Goal: Task Accomplishment & Management: Use online tool/utility

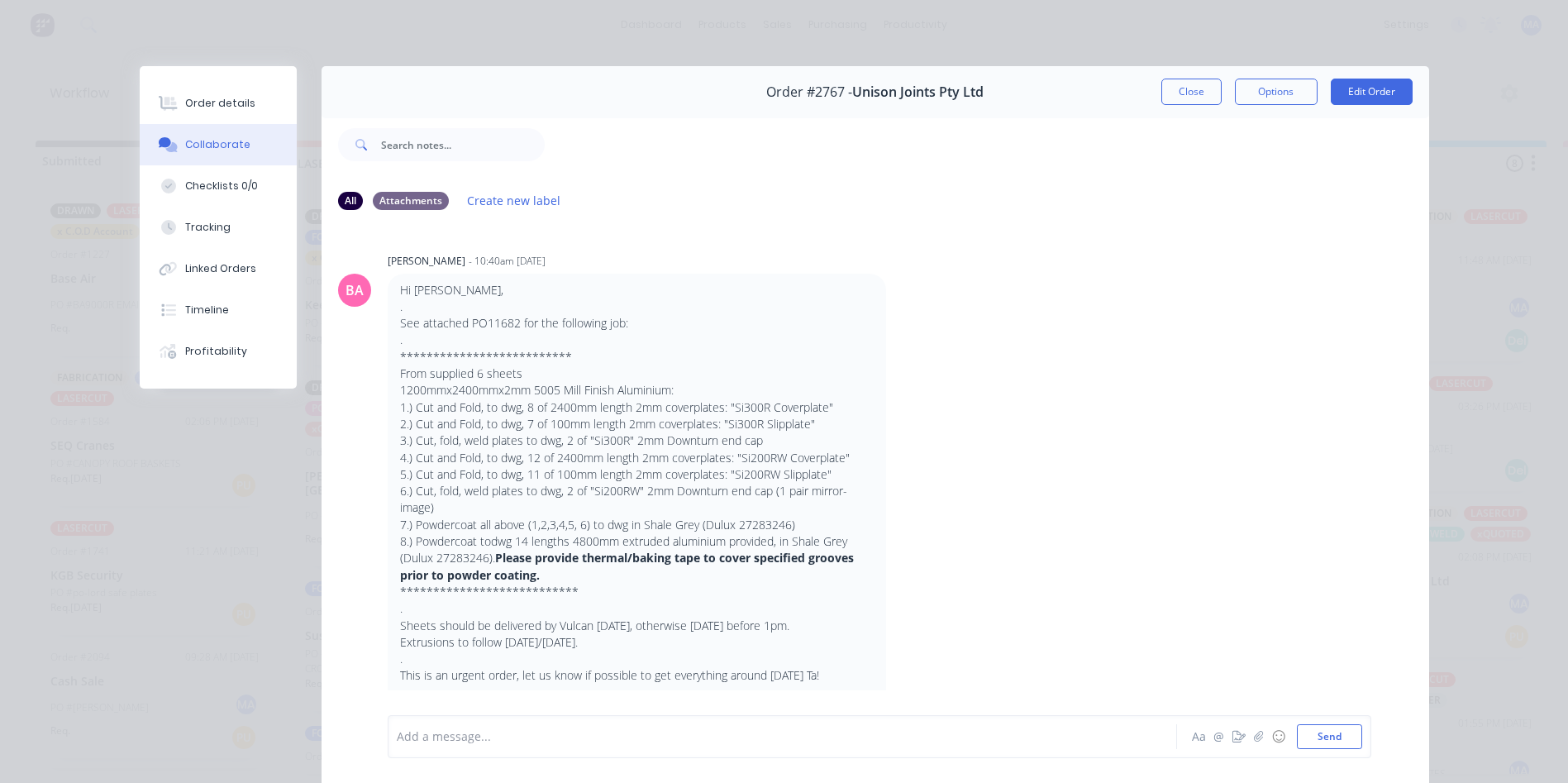
scroll to position [992, 0]
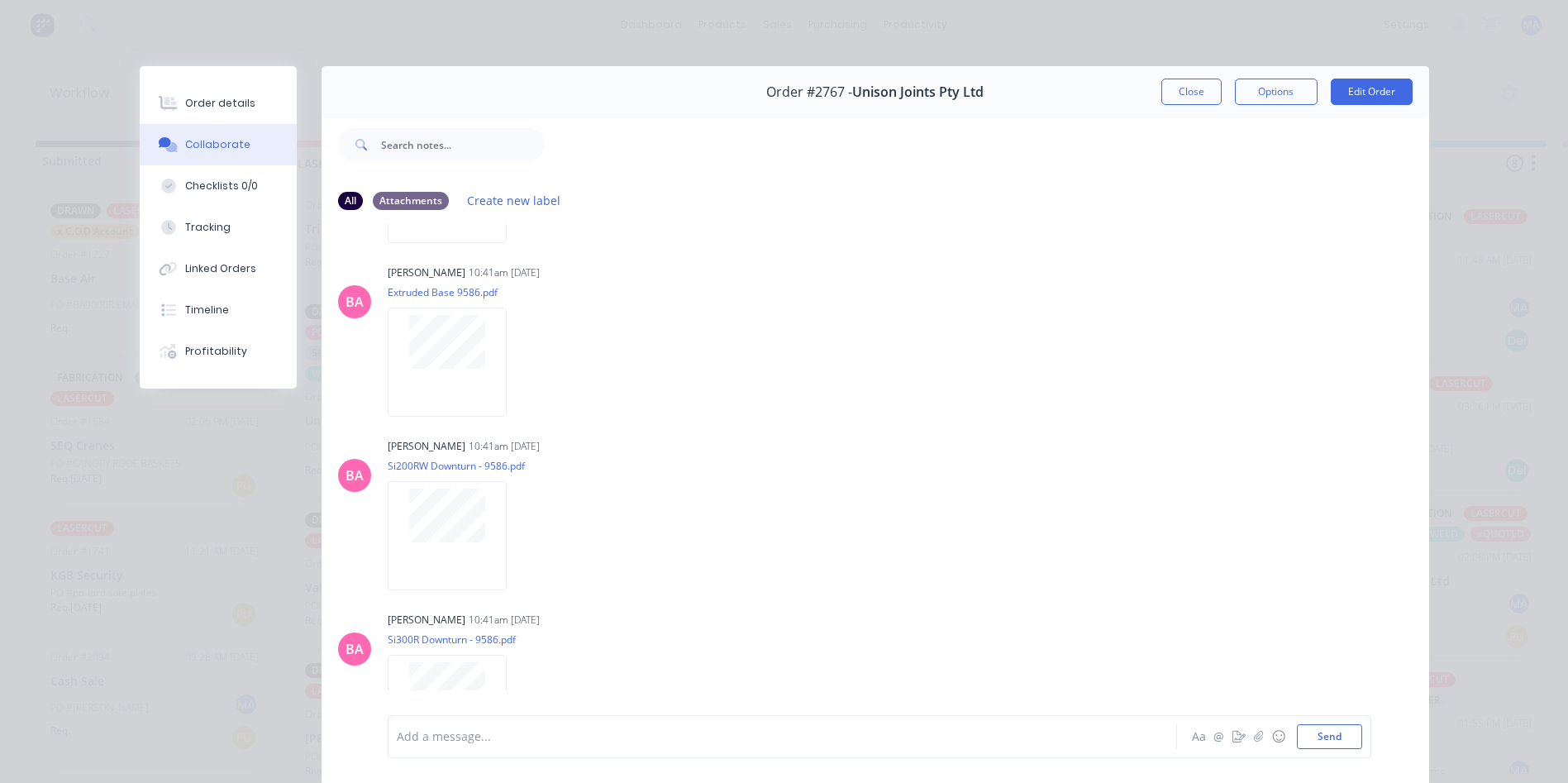
click at [1176, 100] on button "Close" at bounding box center [1190, 91] width 60 height 27
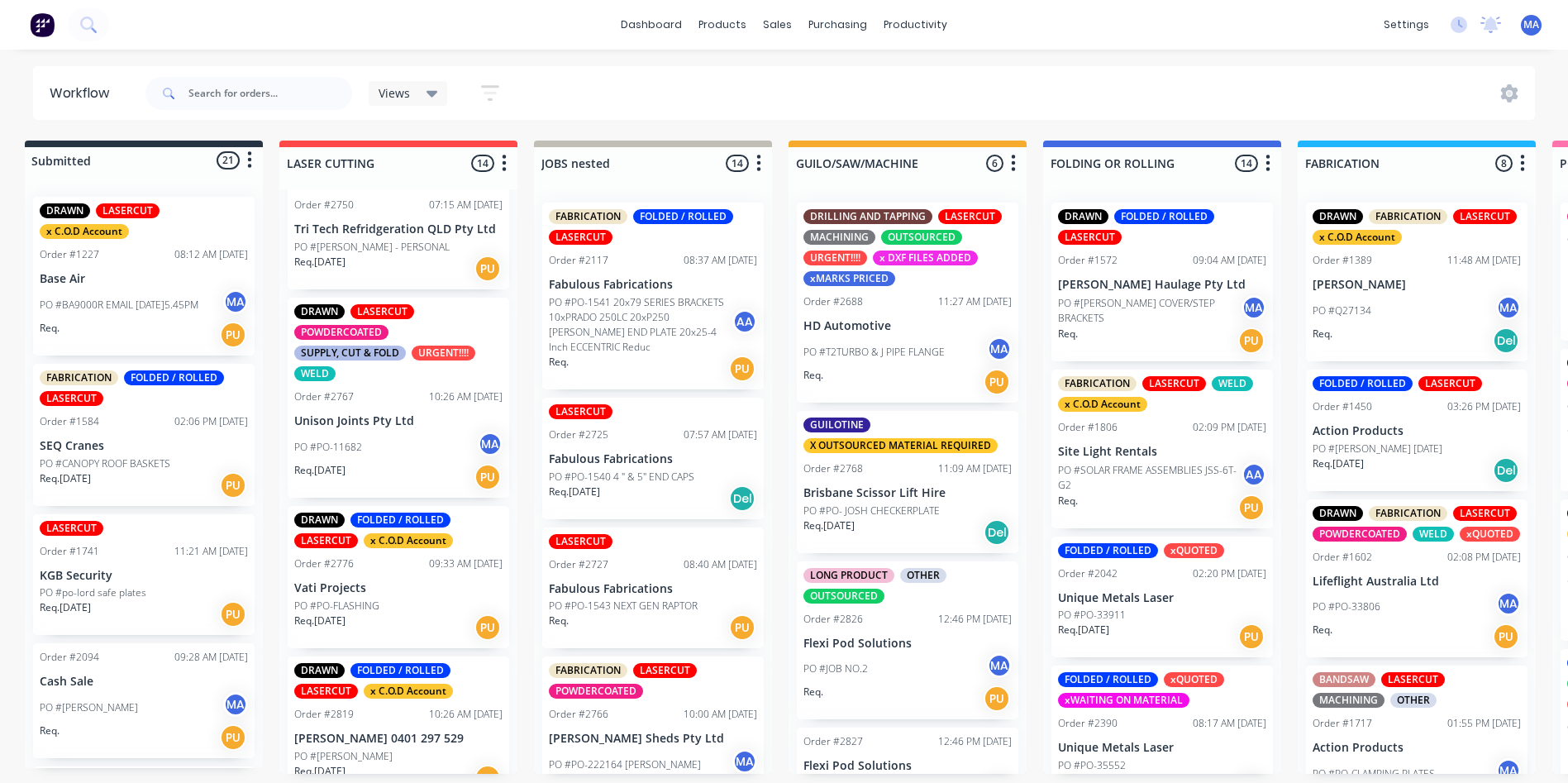
scroll to position [0, 0]
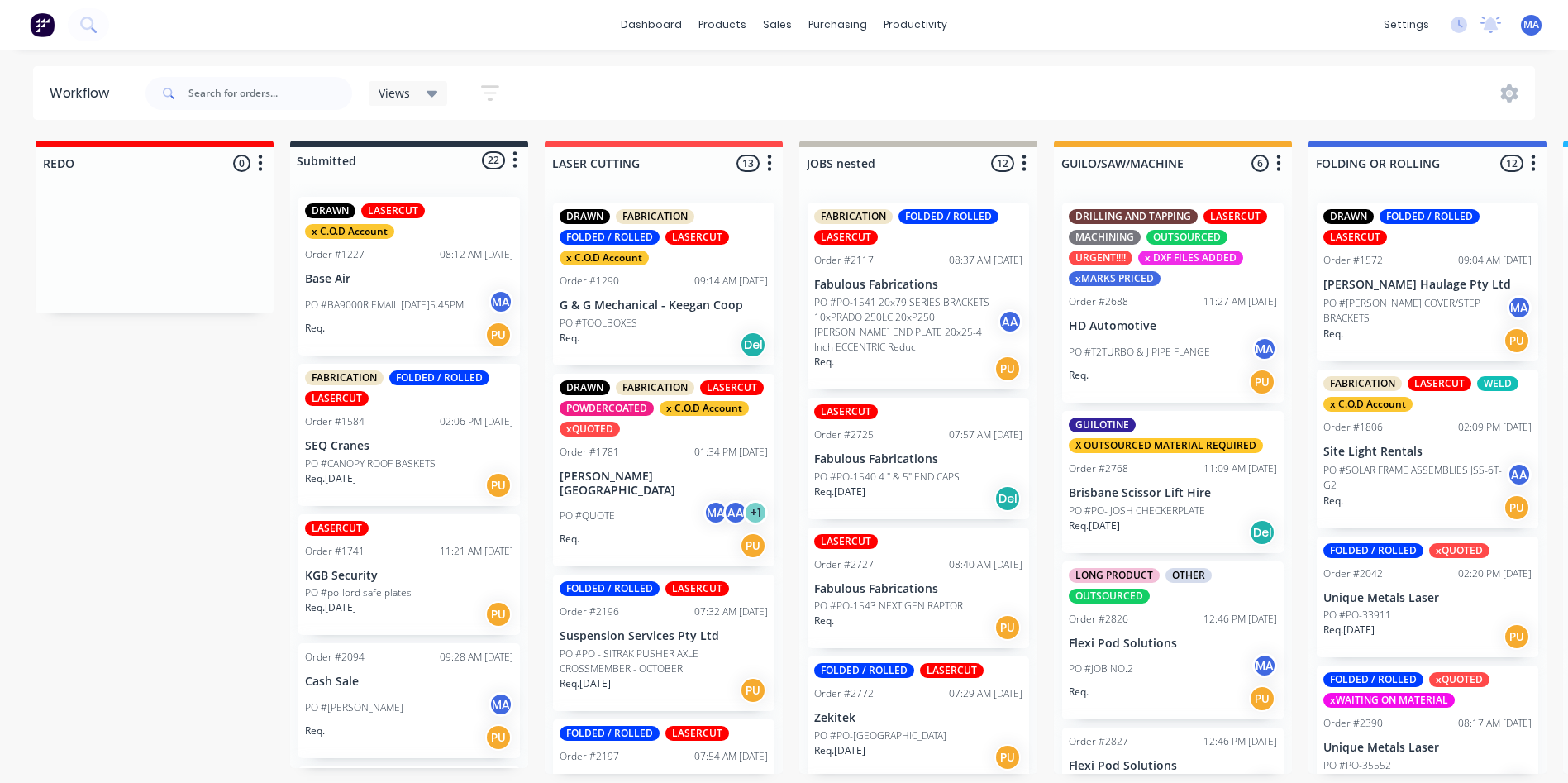
click at [259, 166] on icon "button" at bounding box center [259, 163] width 5 height 20
click at [196, 310] on button "Delete" at bounding box center [187, 308] width 165 height 28
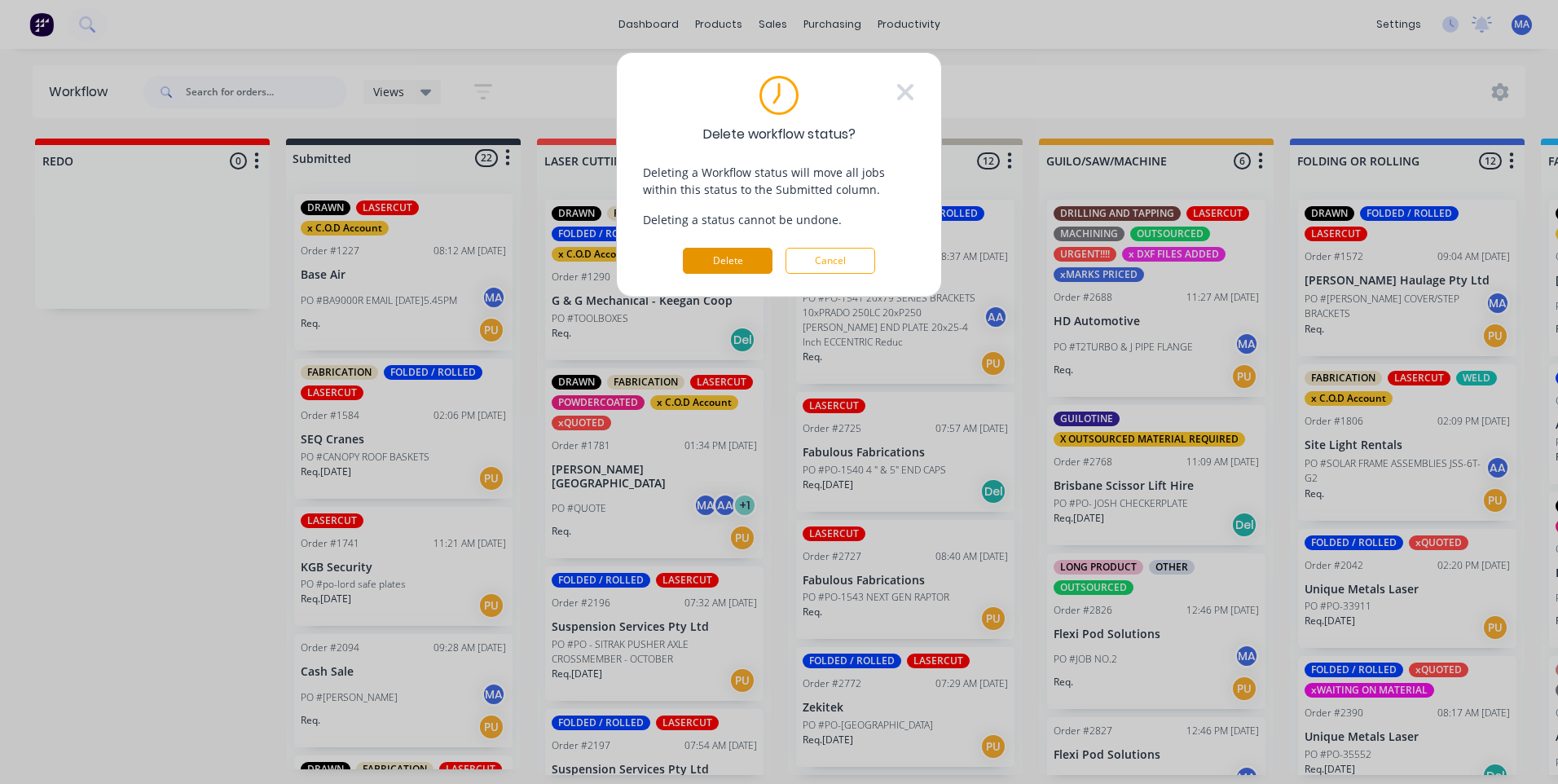
click at [748, 260] on button "Delete" at bounding box center [728, 260] width 89 height 26
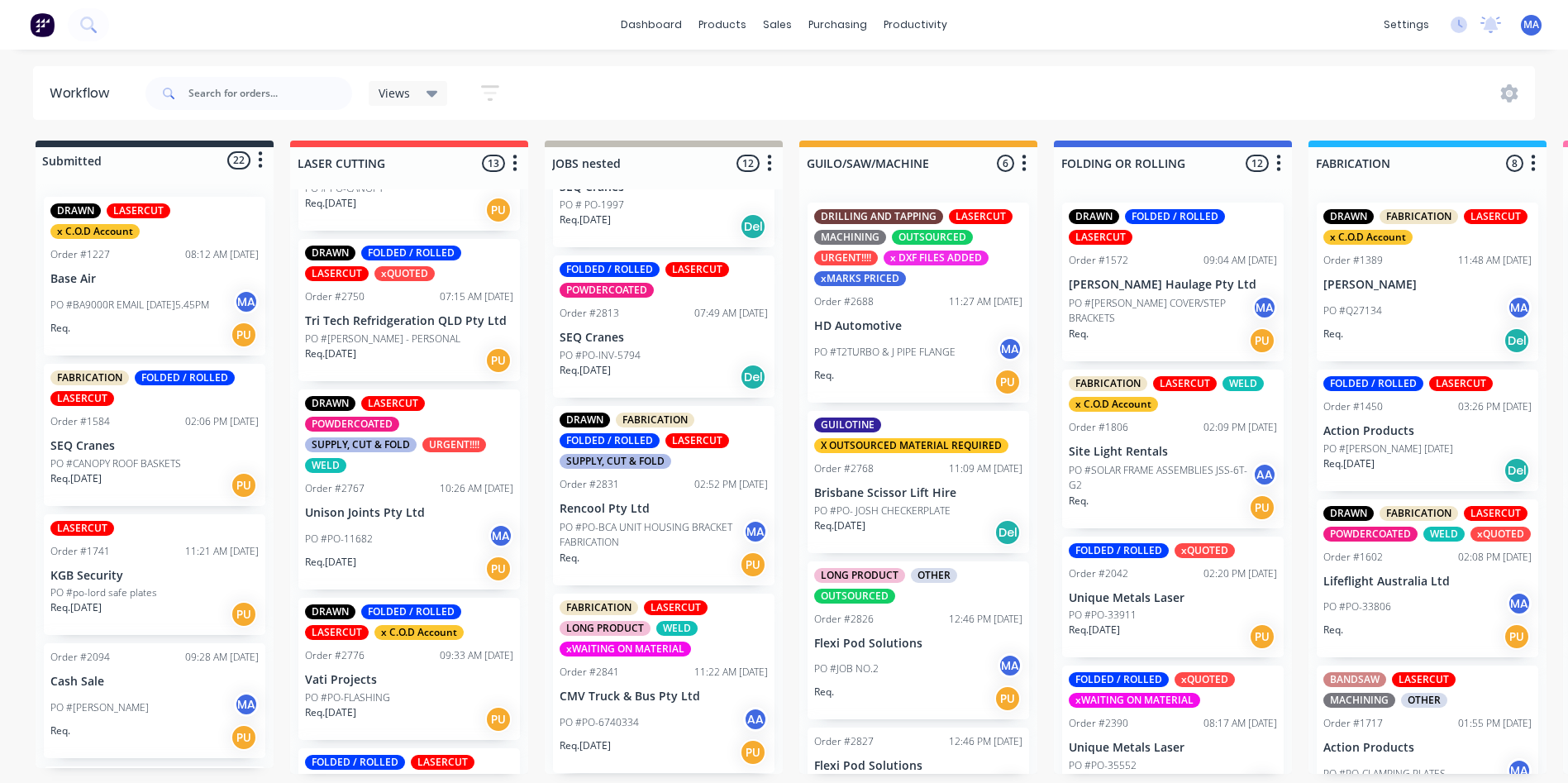
scroll to position [1027, 0]
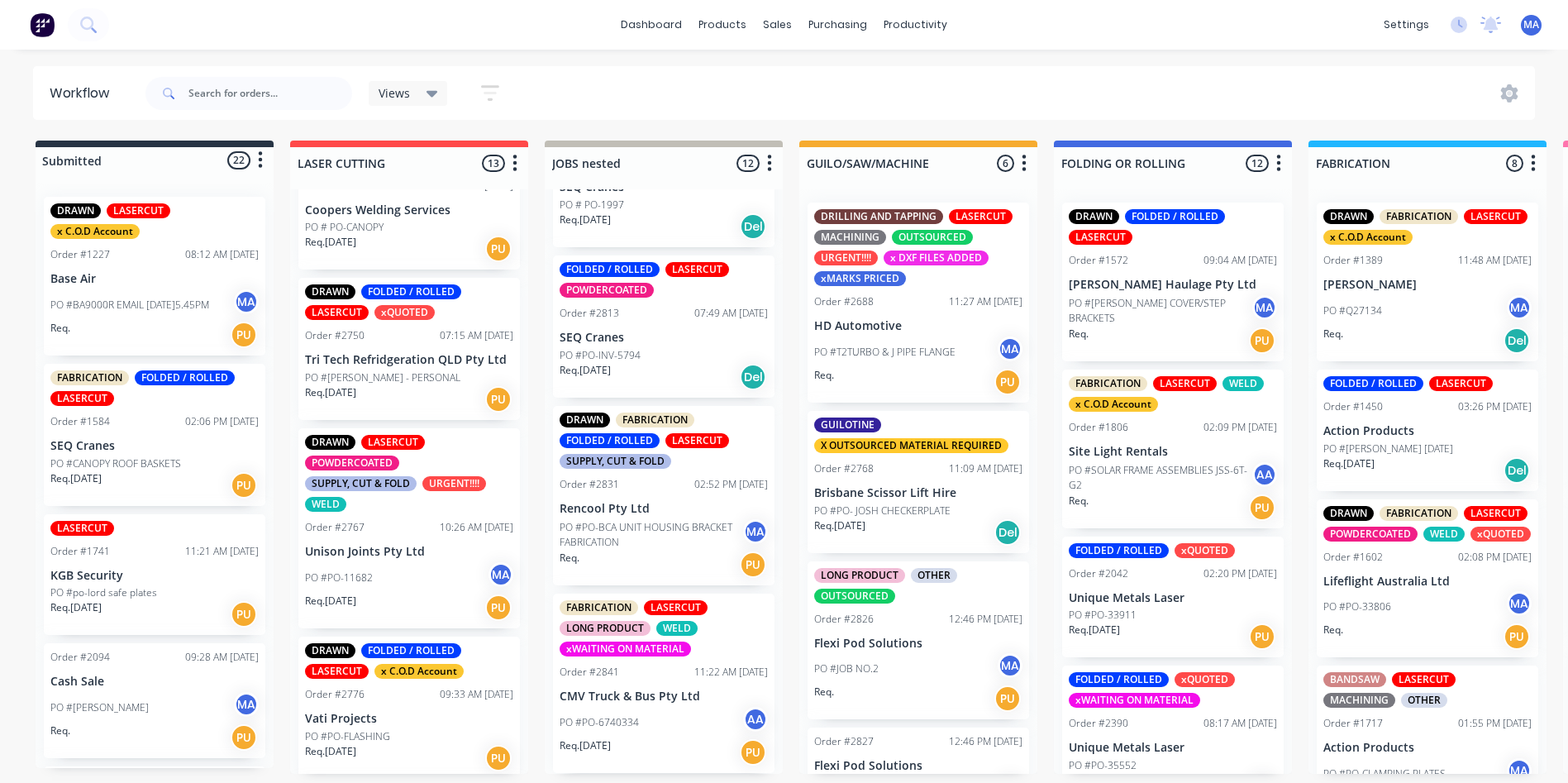
click at [392, 600] on div "Req. 09/09/25 PU" at bounding box center [409, 608] width 209 height 28
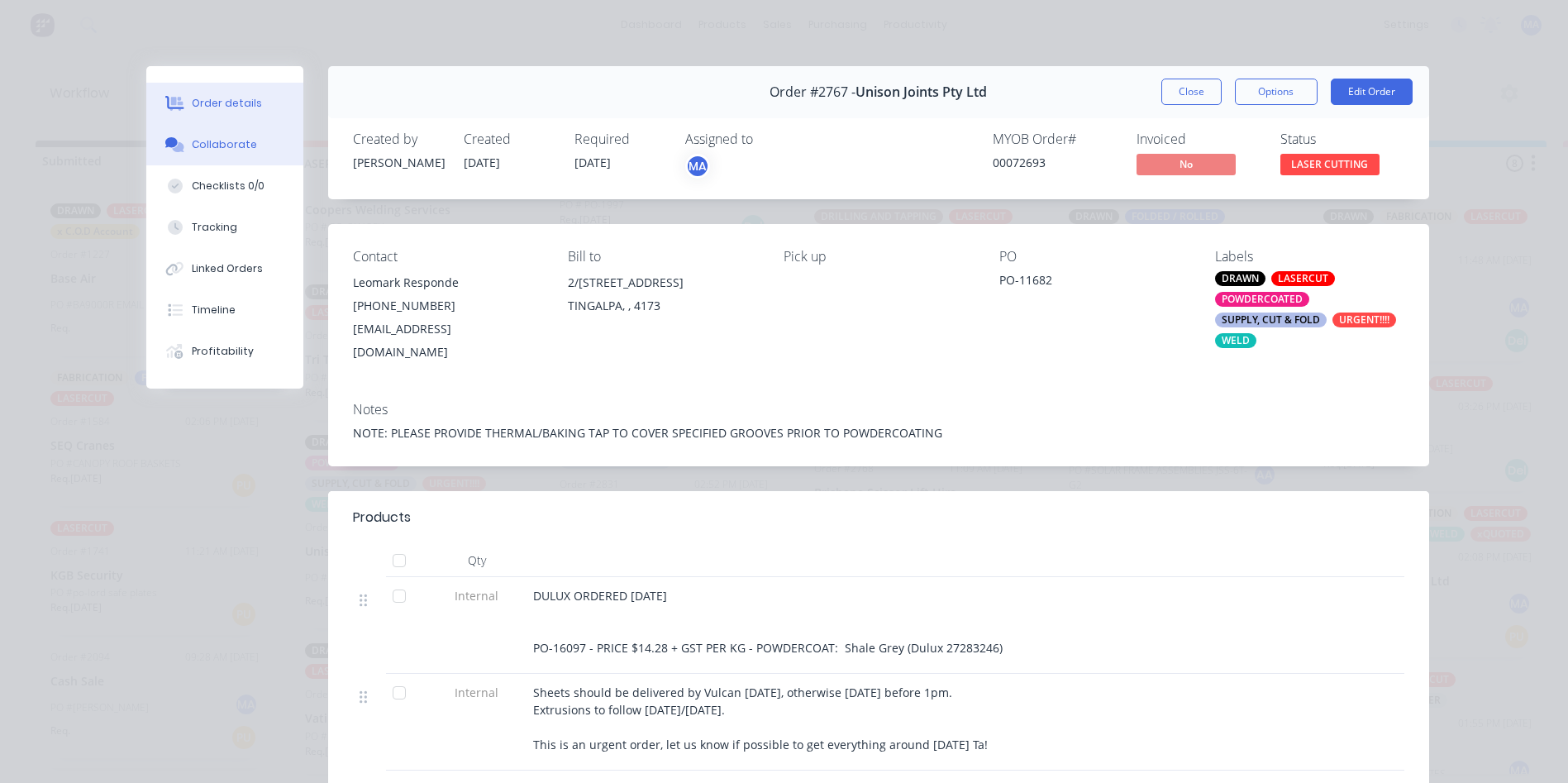
click at [243, 145] on div "Collaborate" at bounding box center [224, 145] width 66 height 15
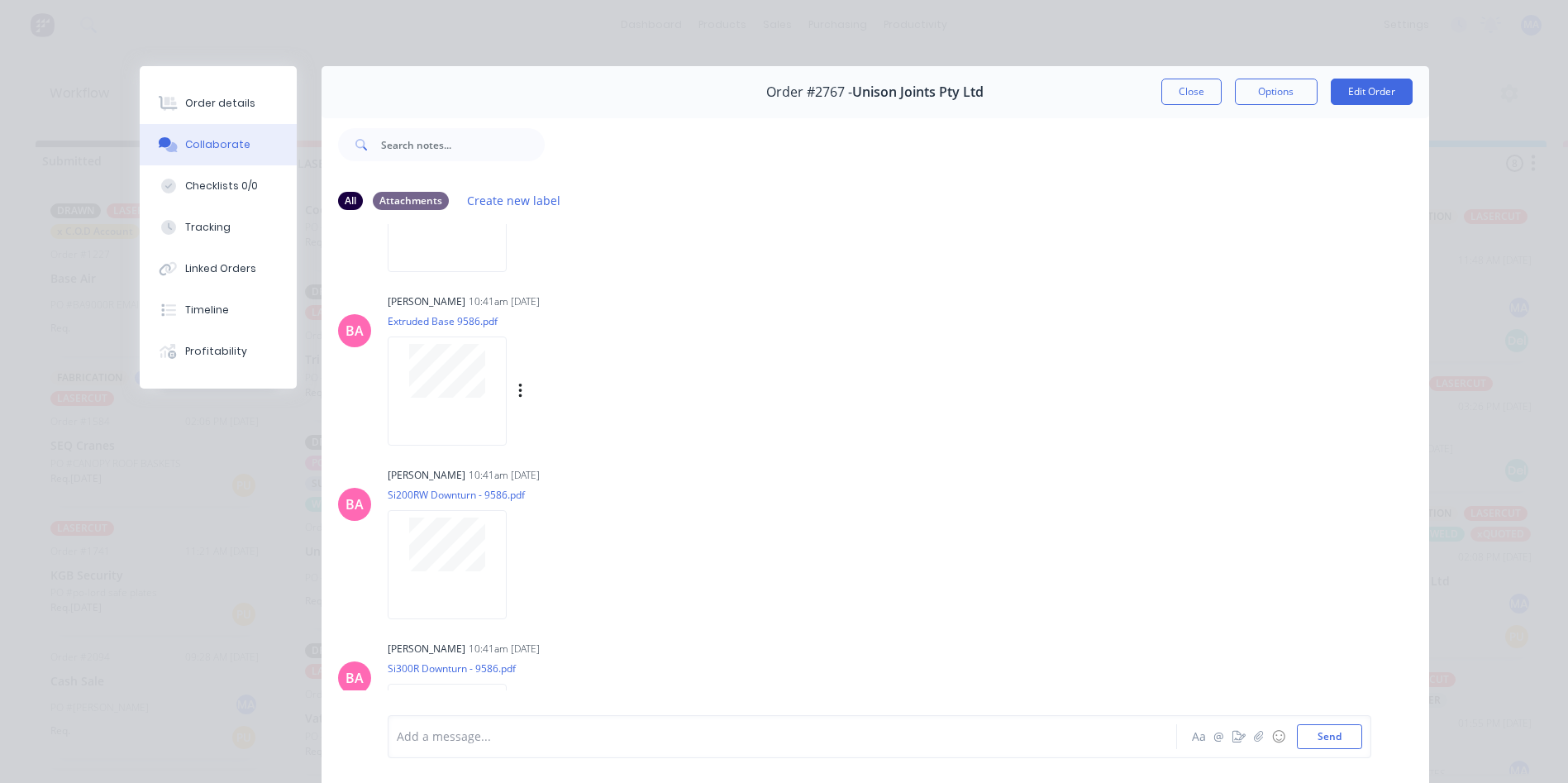
scroll to position [992, 0]
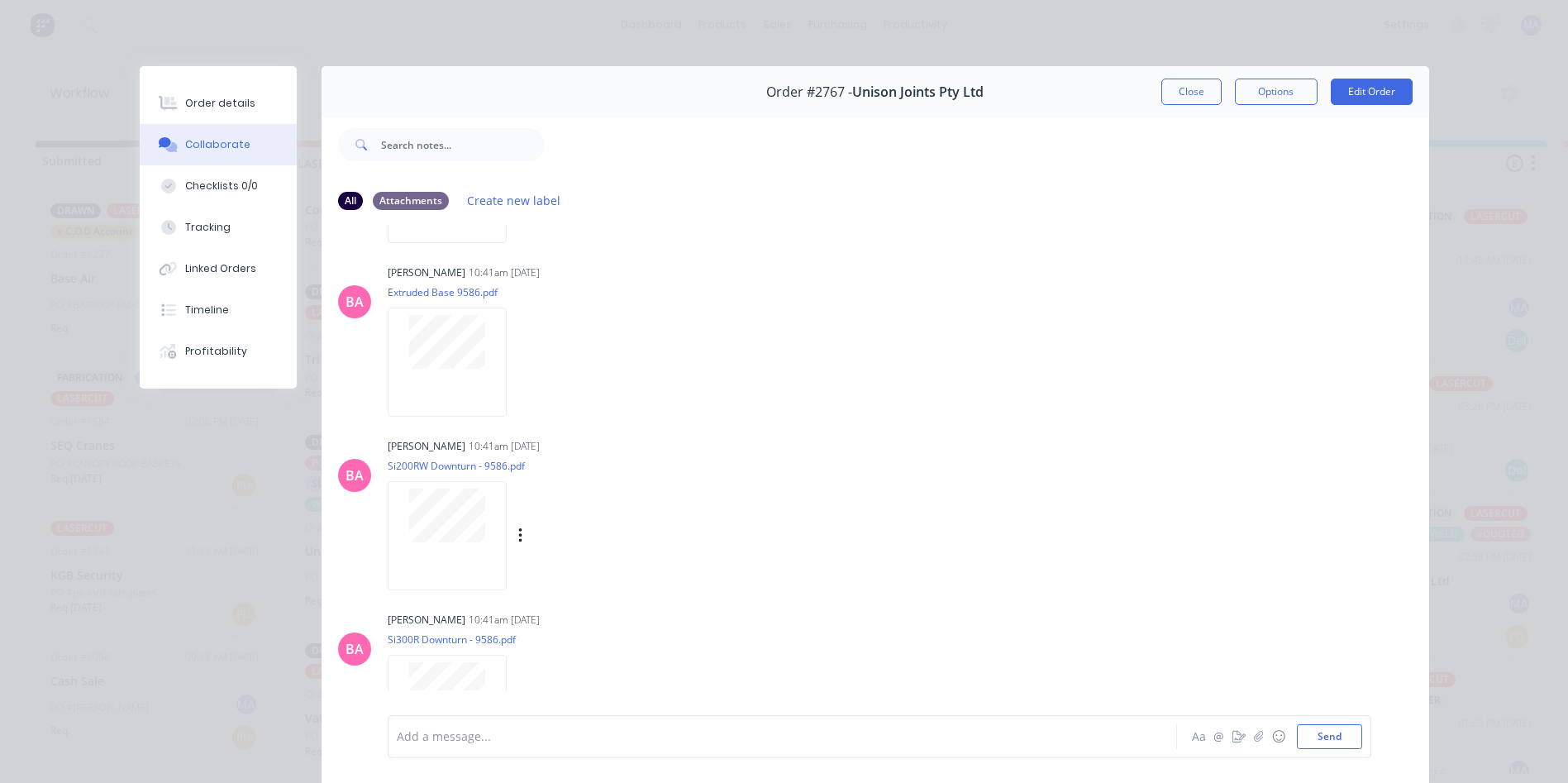
click at [480, 531] on div at bounding box center [447, 515] width 104 height 54
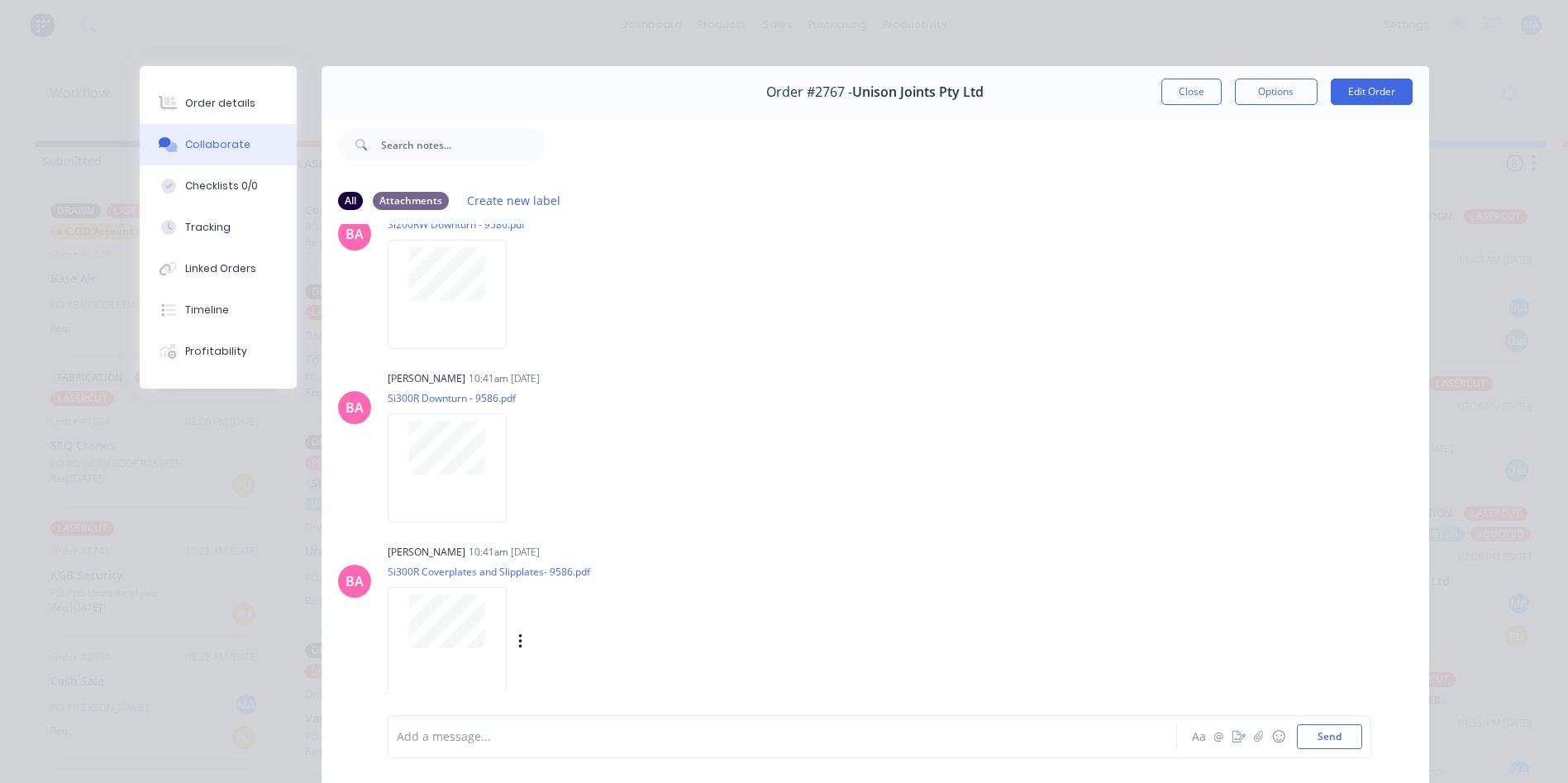
scroll to position [1239, 0]
click at [460, 481] on div at bounding box center [447, 460] width 119 height 108
